Goal: Task Accomplishment & Management: Manage account settings

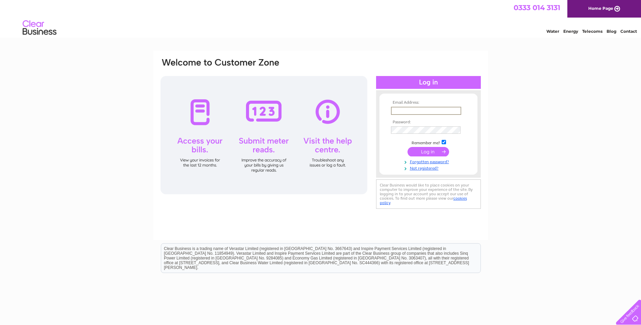
click at [406, 110] on input "text" at bounding box center [426, 111] width 70 height 8
type input "[PERSON_NAME][EMAIL_ADDRESS][DOMAIN_NAME]"
click at [408, 147] on input "submit" at bounding box center [429, 151] width 42 height 9
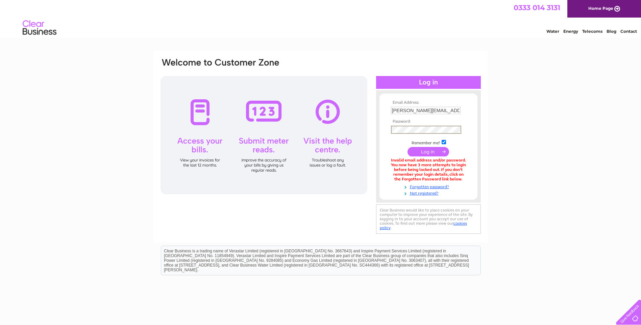
click at [408, 147] on input "submit" at bounding box center [429, 151] width 42 height 9
click at [428, 185] on link "Forgotten password?" at bounding box center [429, 186] width 77 height 6
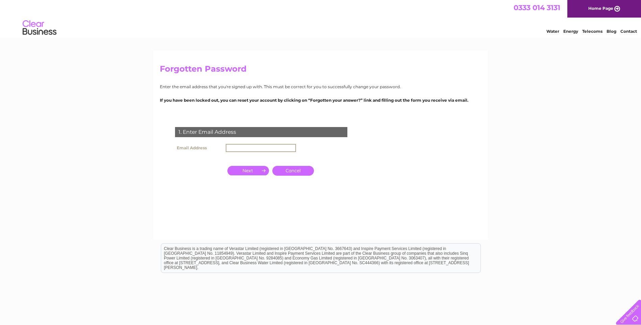
click at [228, 144] on input "text" at bounding box center [261, 148] width 70 height 8
type input "isabel@gmgsales.com"
click at [249, 172] on input "button" at bounding box center [249, 169] width 42 height 9
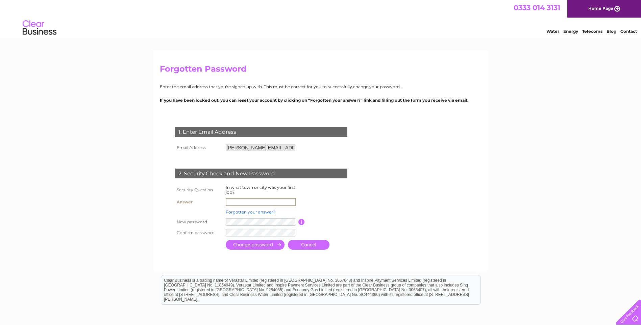
click at [239, 202] on input "text" at bounding box center [261, 202] width 70 height 8
type input "Lanark"
click at [226, 240] on input "submit" at bounding box center [255, 245] width 59 height 10
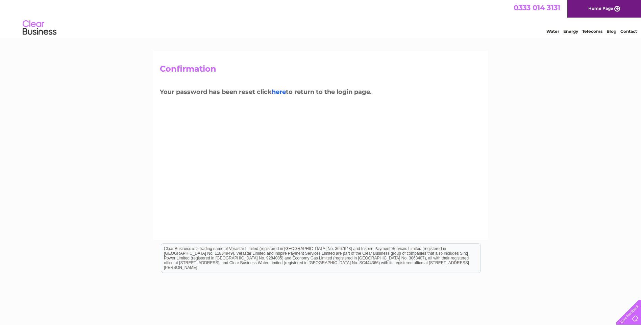
click at [279, 94] on link "here" at bounding box center [279, 91] width 14 height 7
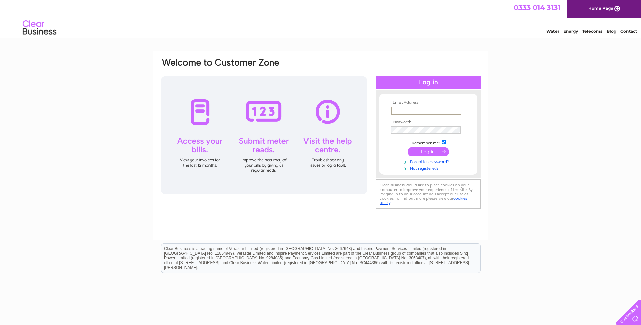
click at [416, 111] on input "text" at bounding box center [426, 111] width 70 height 8
type input "[PERSON_NAME][EMAIL_ADDRESS][DOMAIN_NAME]"
click at [408, 147] on input "submit" at bounding box center [429, 151] width 42 height 9
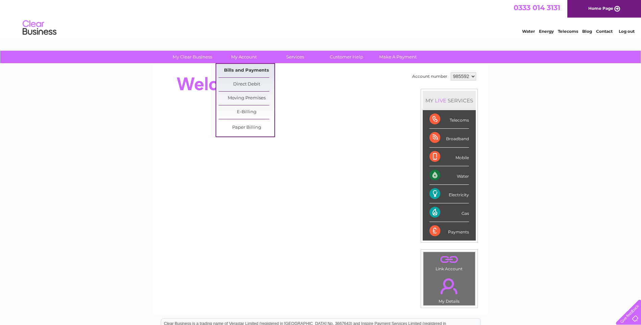
click at [246, 71] on link "Bills and Payments" at bounding box center [247, 71] width 56 height 14
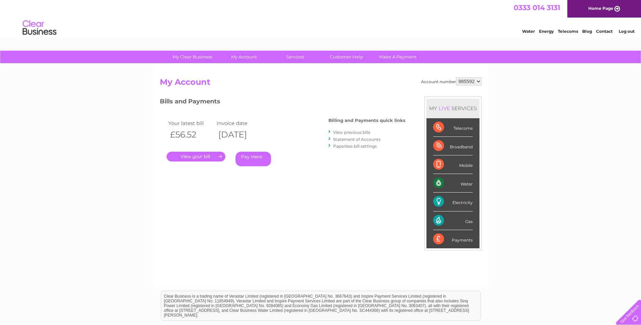
click at [207, 155] on link "." at bounding box center [196, 157] width 59 height 10
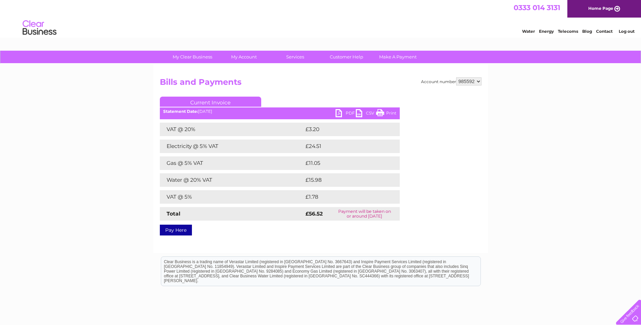
click at [350, 114] on link "PDF" at bounding box center [346, 114] width 20 height 10
